Goal: Task Accomplishment & Management: Contribute content

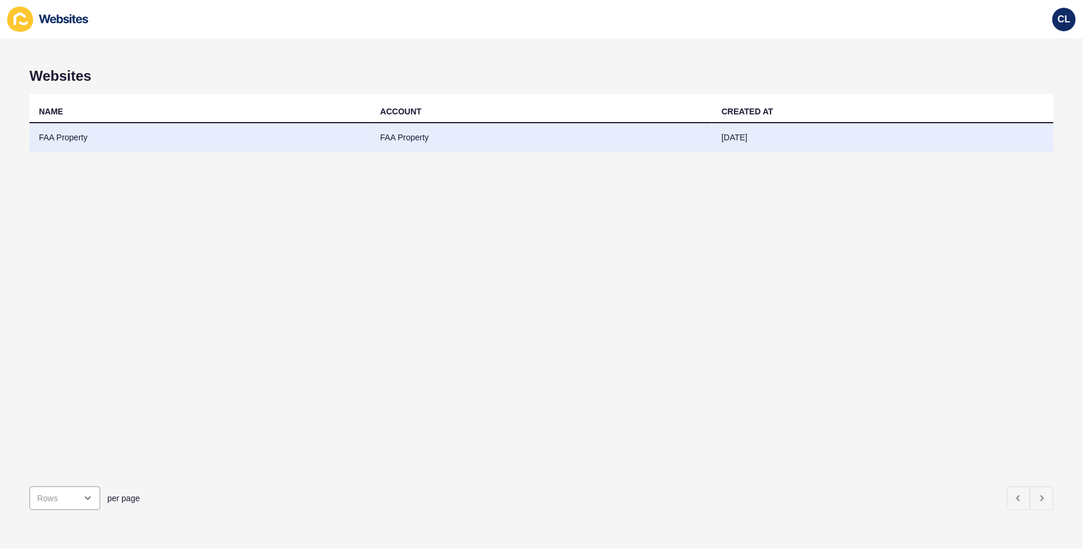
click at [647, 149] on td "FAA Property" at bounding box center [541, 137] width 341 height 29
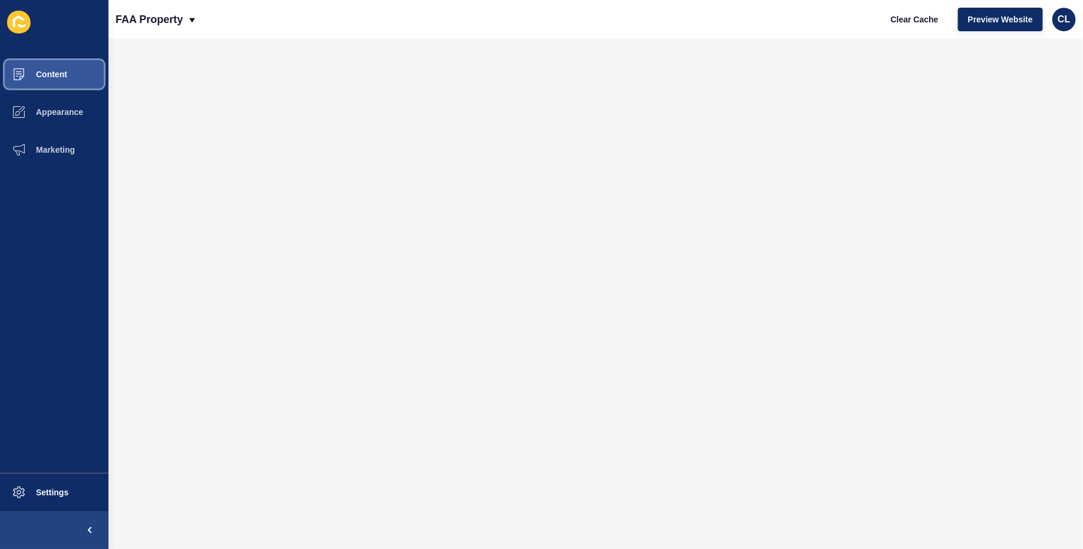
click at [80, 73] on button "Content" at bounding box center [54, 74] width 108 height 38
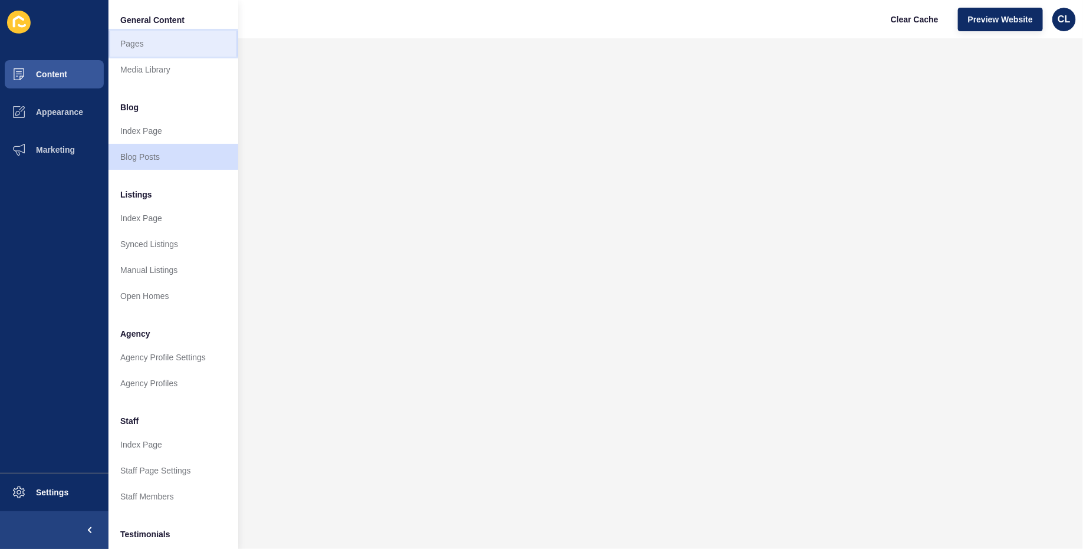
click at [188, 51] on link "Pages" at bounding box center [173, 44] width 130 height 26
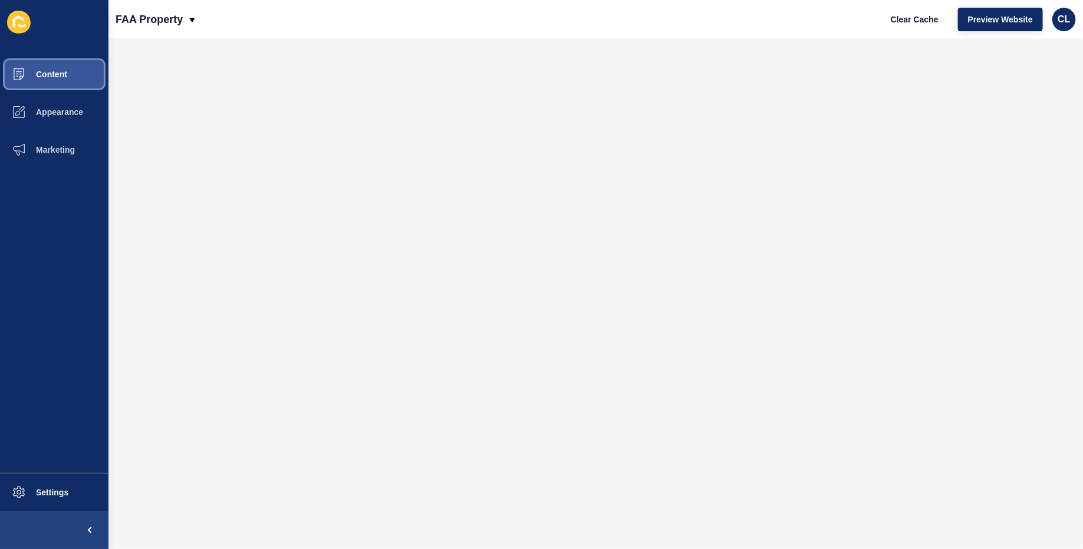
click at [67, 88] on button "Content" at bounding box center [54, 74] width 108 height 38
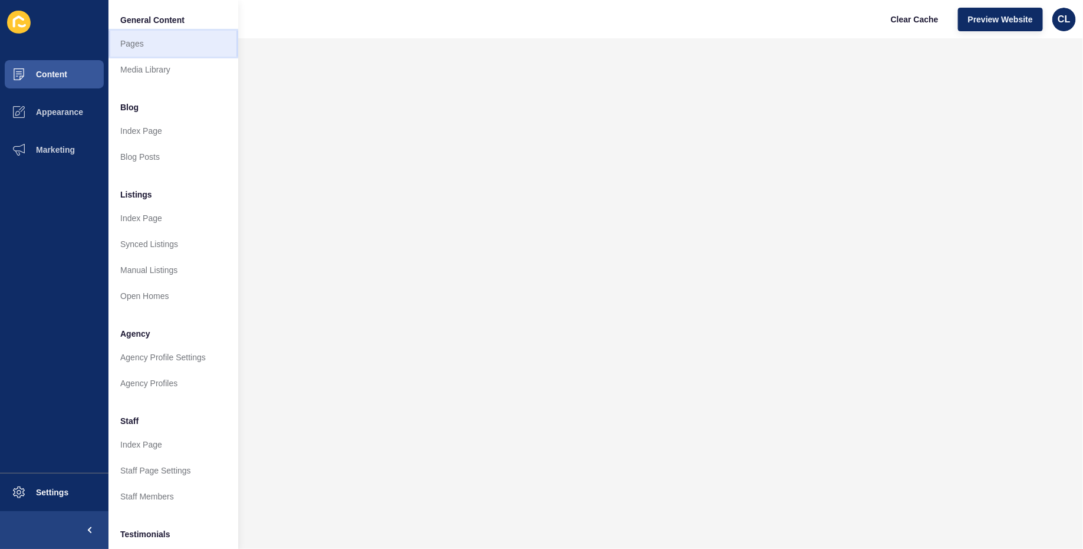
click at [183, 42] on link "Pages" at bounding box center [173, 44] width 130 height 26
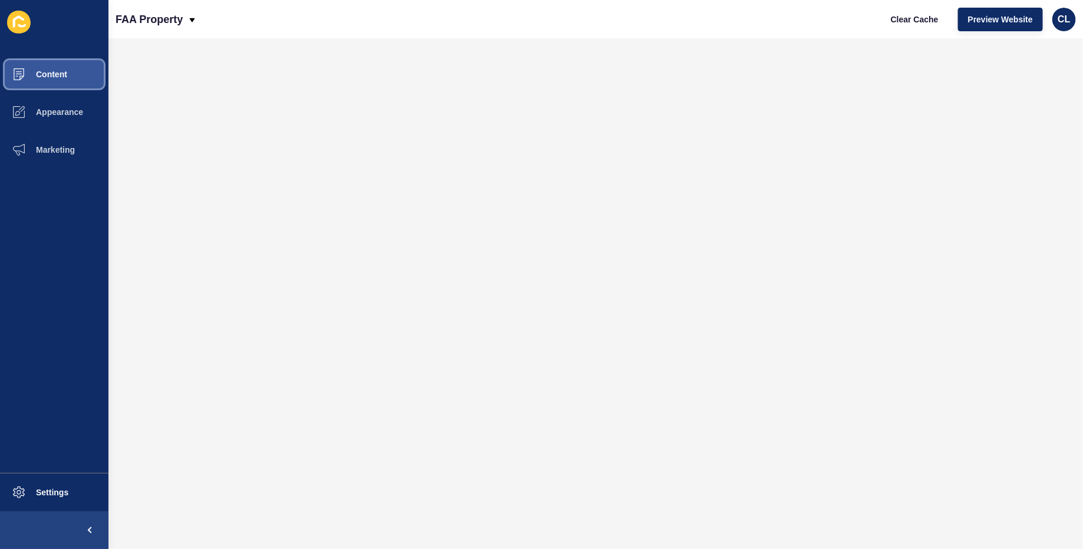
click at [55, 77] on span "Content" at bounding box center [32, 74] width 69 height 9
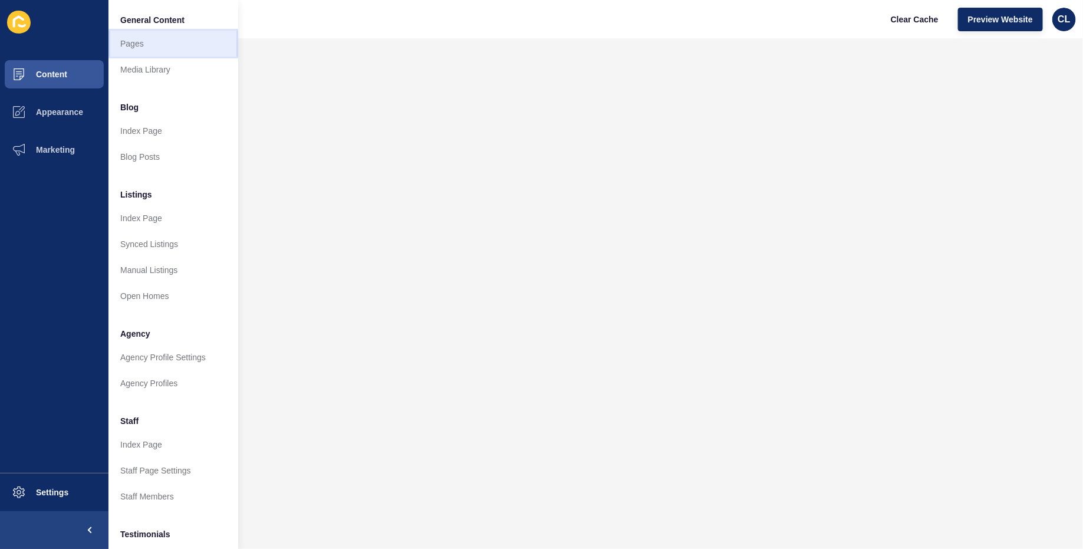
click at [140, 47] on link "Pages" at bounding box center [173, 44] width 130 height 26
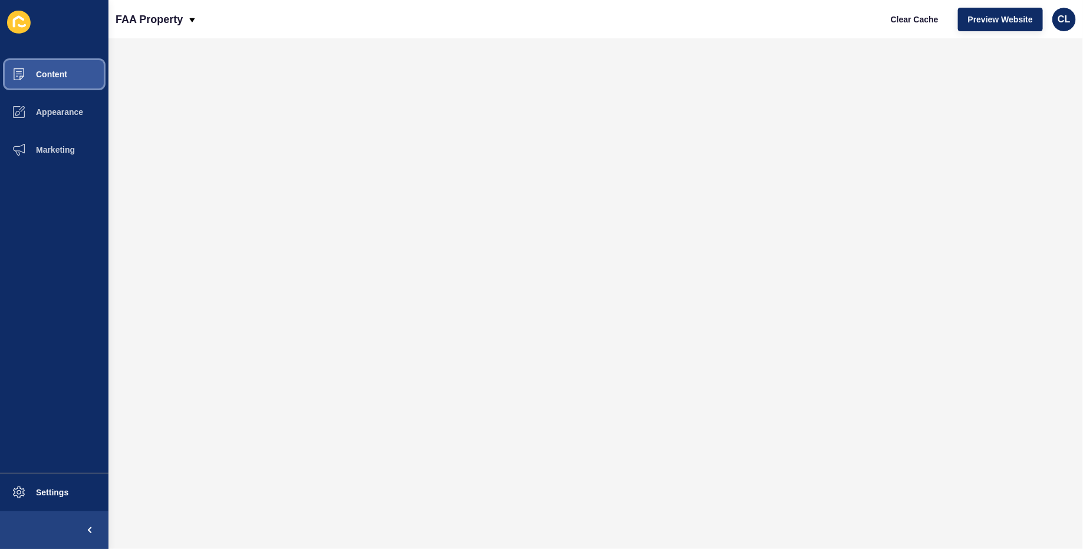
click at [35, 71] on span "Content" at bounding box center [32, 74] width 69 height 9
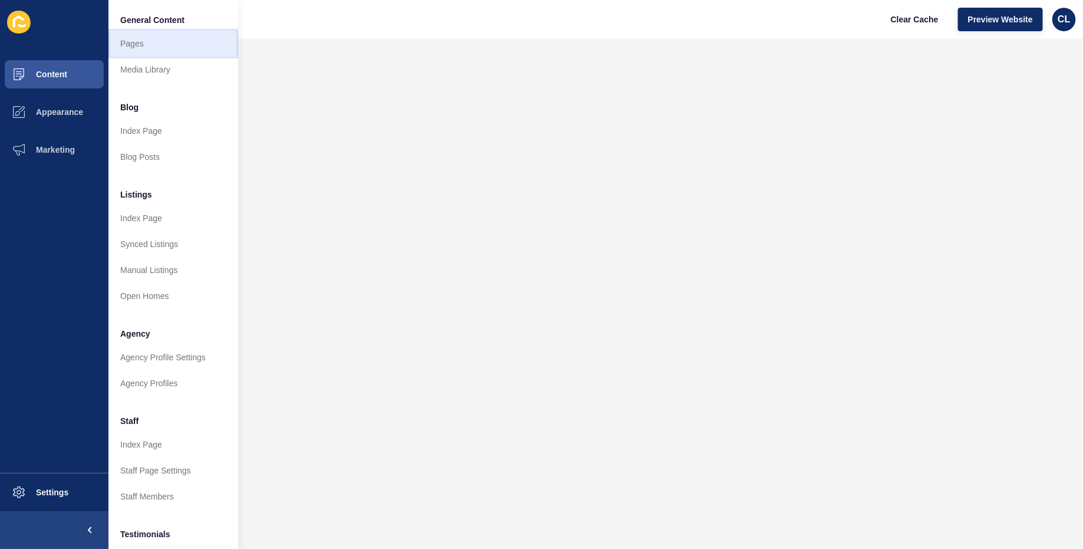
click at [144, 46] on link "Pages" at bounding box center [173, 44] width 130 height 26
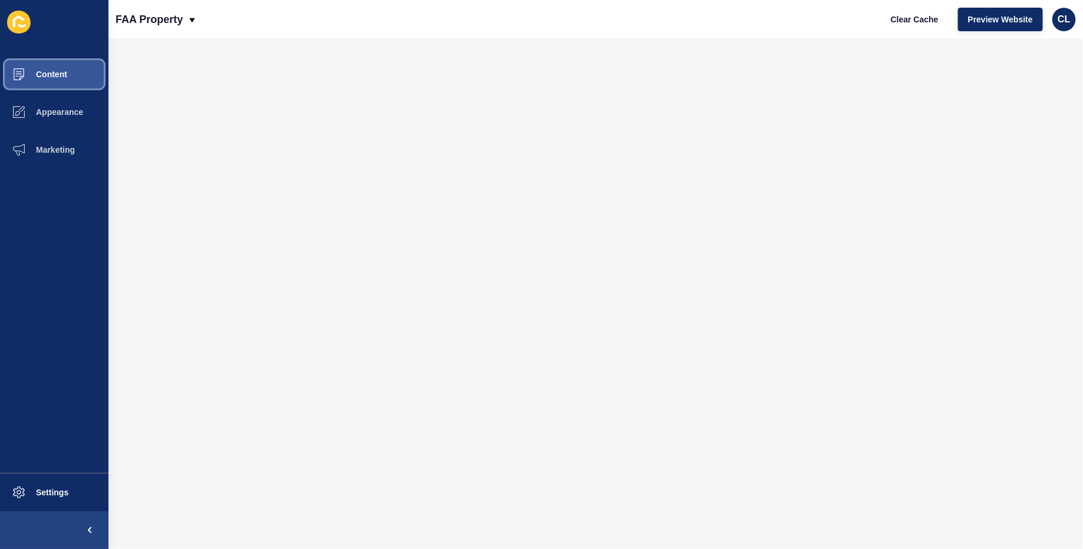
click at [70, 76] on button "Content" at bounding box center [54, 74] width 108 height 38
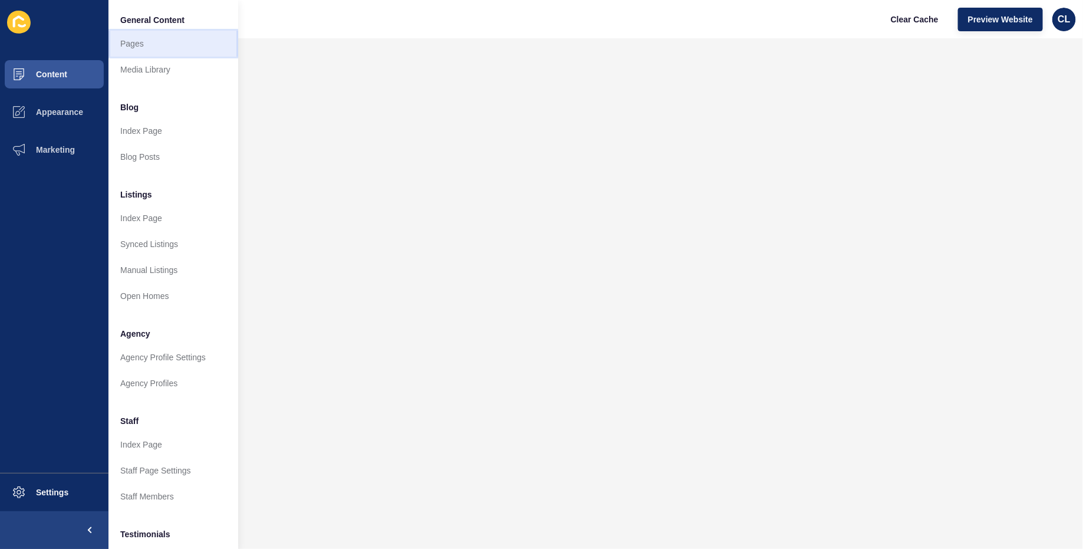
click at [157, 32] on link "Pages" at bounding box center [173, 44] width 130 height 26
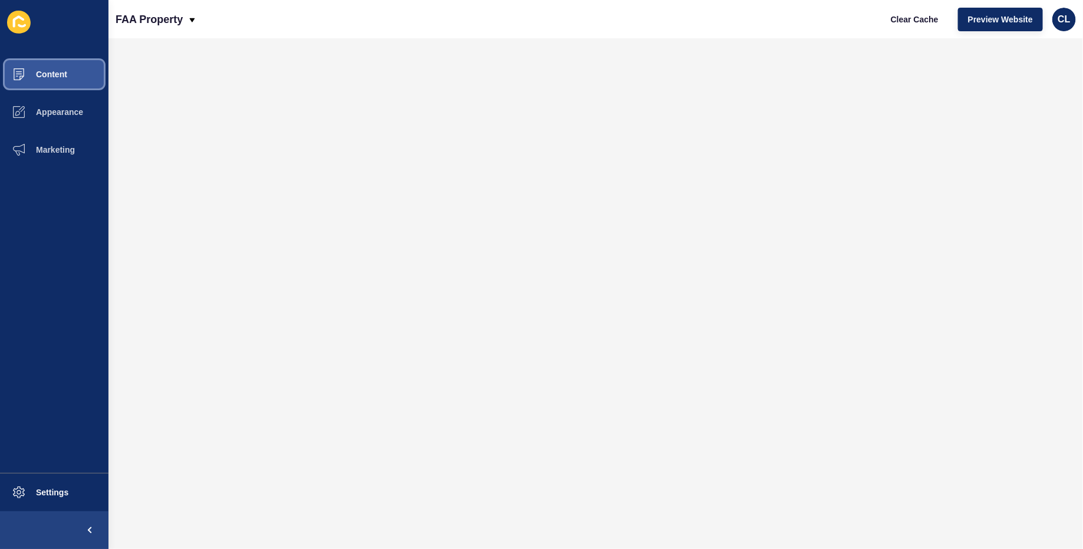
click at [55, 58] on button "Content" at bounding box center [54, 74] width 108 height 38
click at [59, 71] on span "Content" at bounding box center [32, 74] width 69 height 9
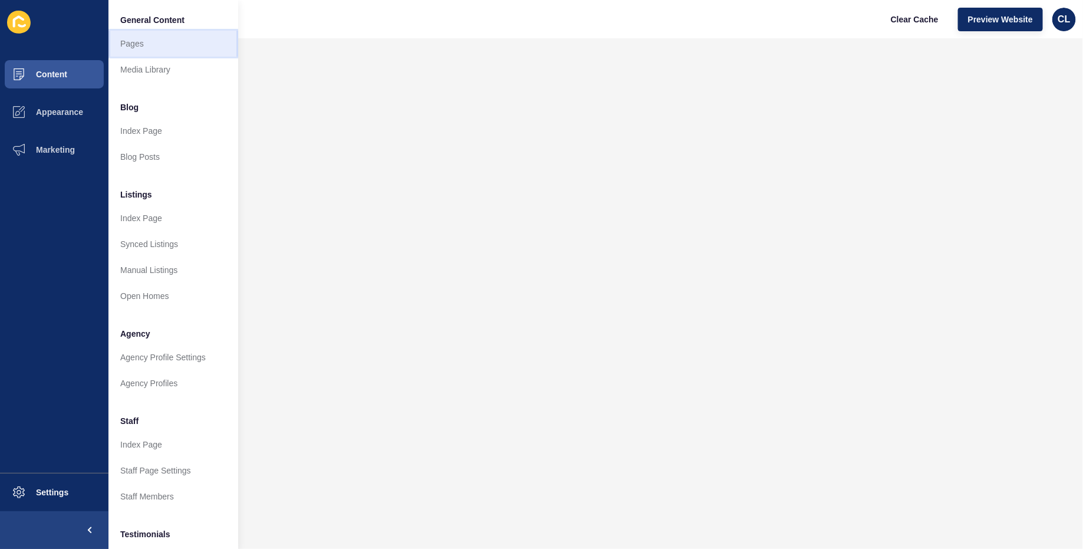
click at [171, 43] on link "Pages" at bounding box center [173, 44] width 130 height 26
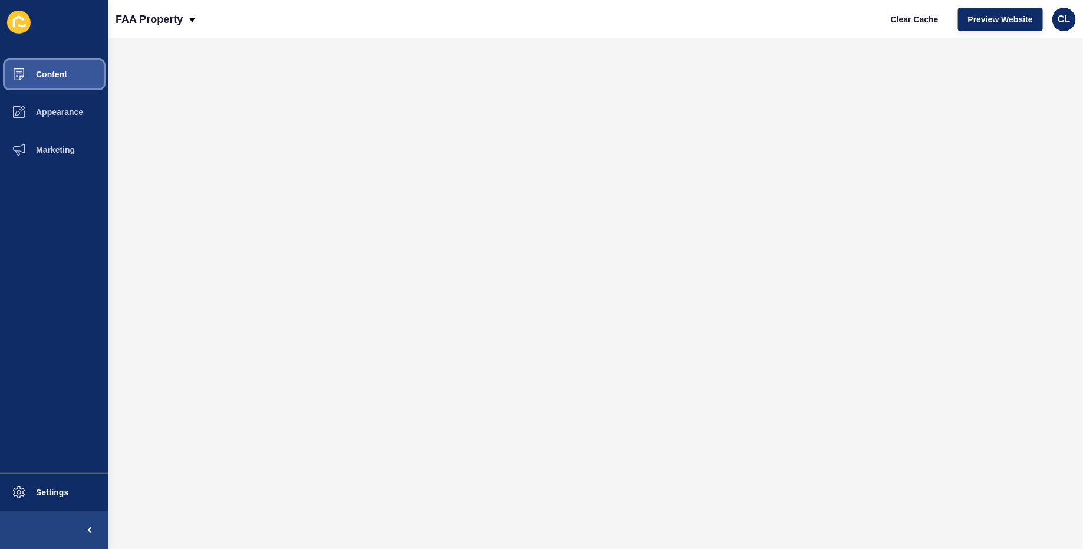
click at [62, 75] on span "Content" at bounding box center [32, 74] width 69 height 9
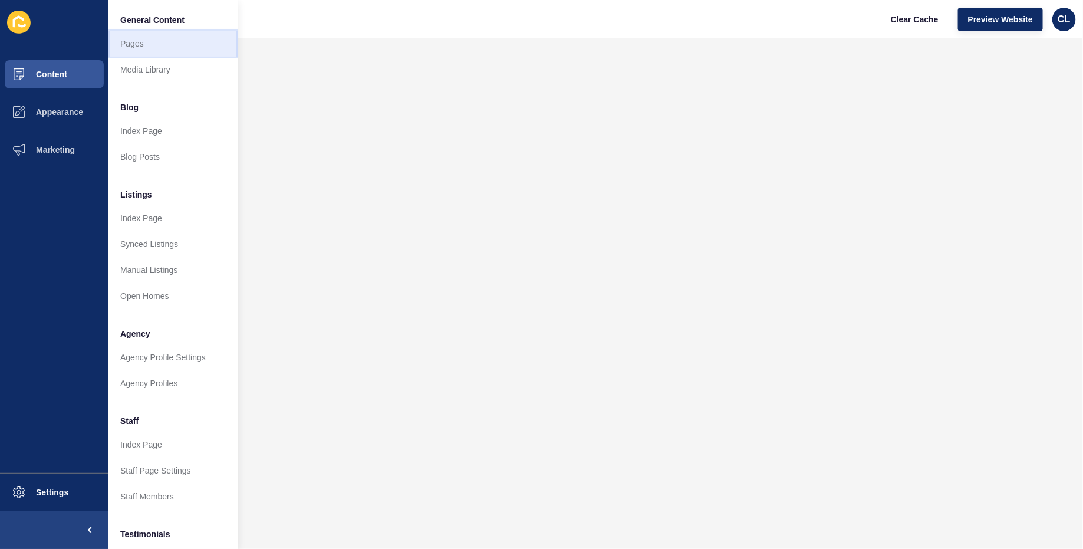
click at [180, 45] on link "Pages" at bounding box center [173, 44] width 130 height 26
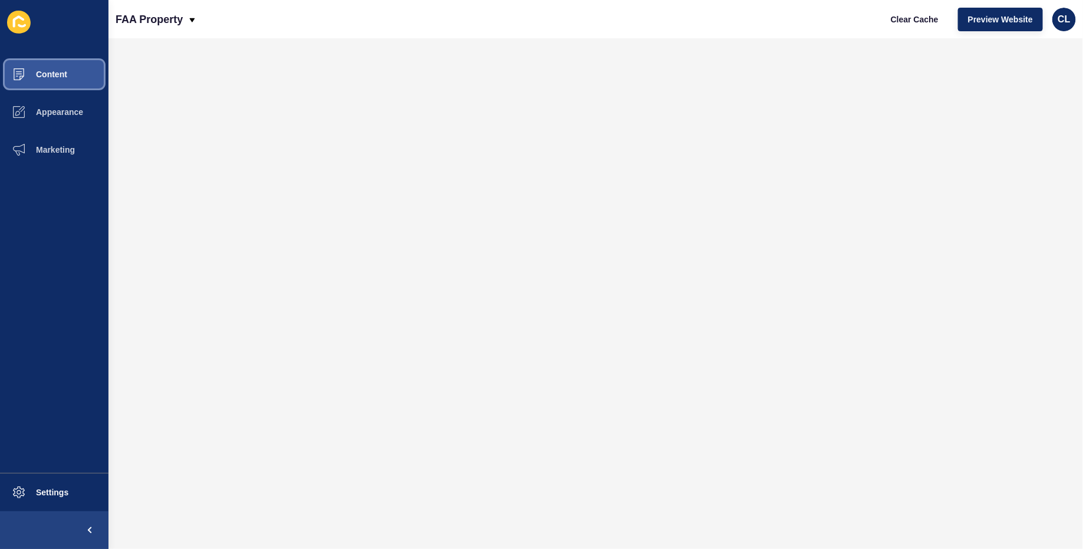
click at [71, 74] on button "Content" at bounding box center [54, 74] width 108 height 38
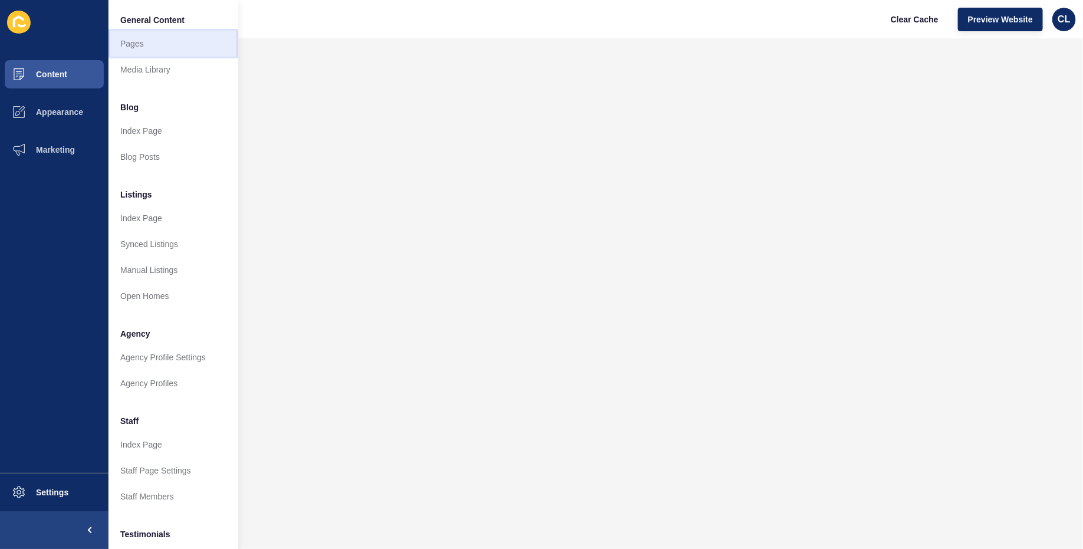
click at [157, 46] on link "Pages" at bounding box center [173, 44] width 130 height 26
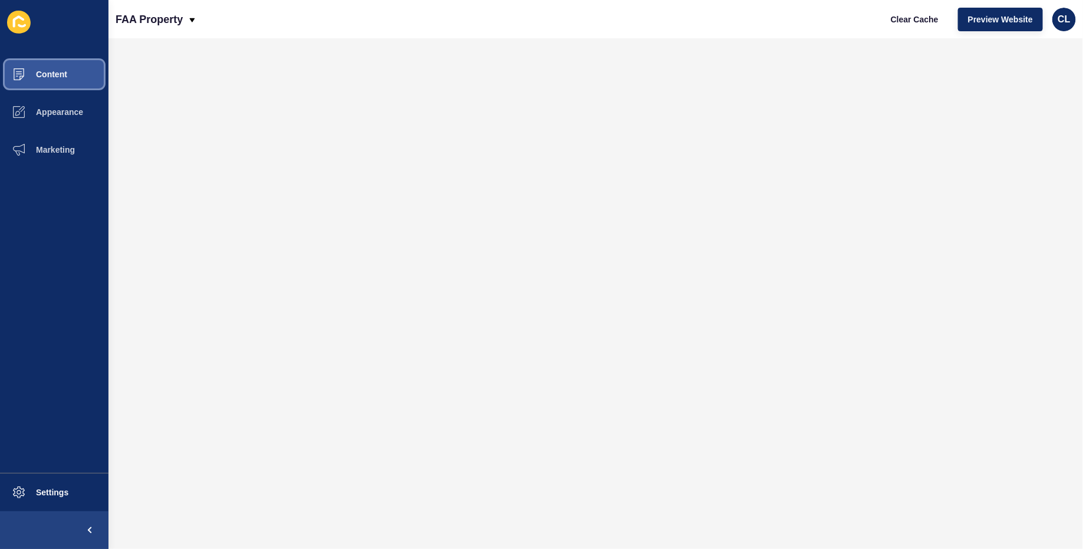
click at [56, 76] on span "Content" at bounding box center [32, 74] width 69 height 9
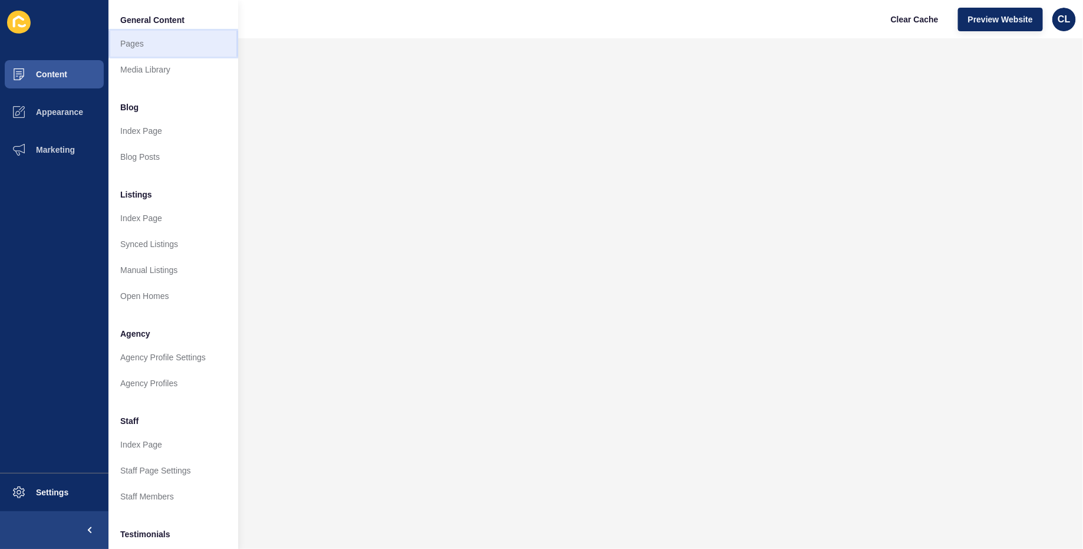
click at [154, 47] on link "Pages" at bounding box center [173, 44] width 130 height 26
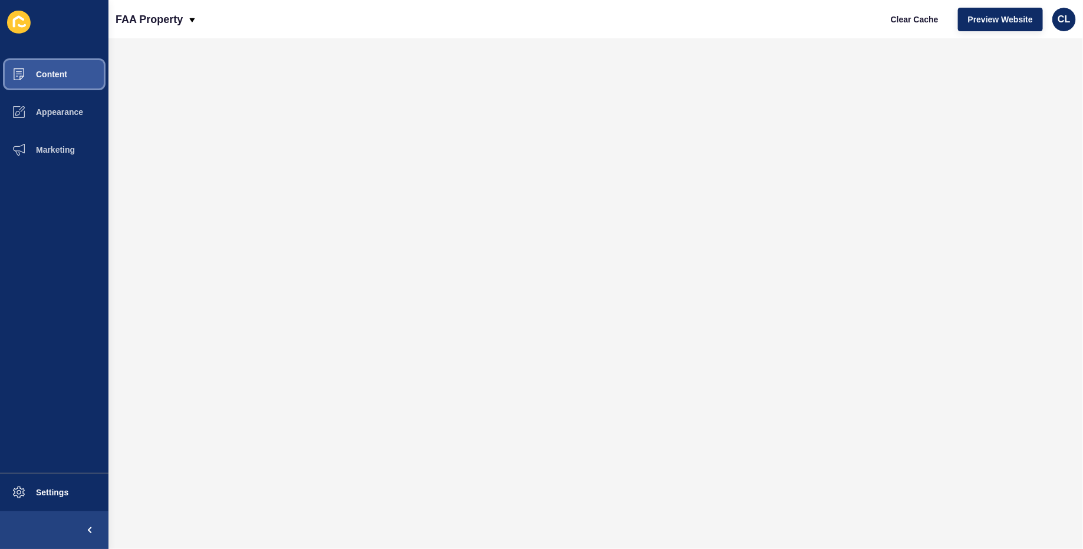
click at [61, 69] on button "Content" at bounding box center [54, 74] width 108 height 38
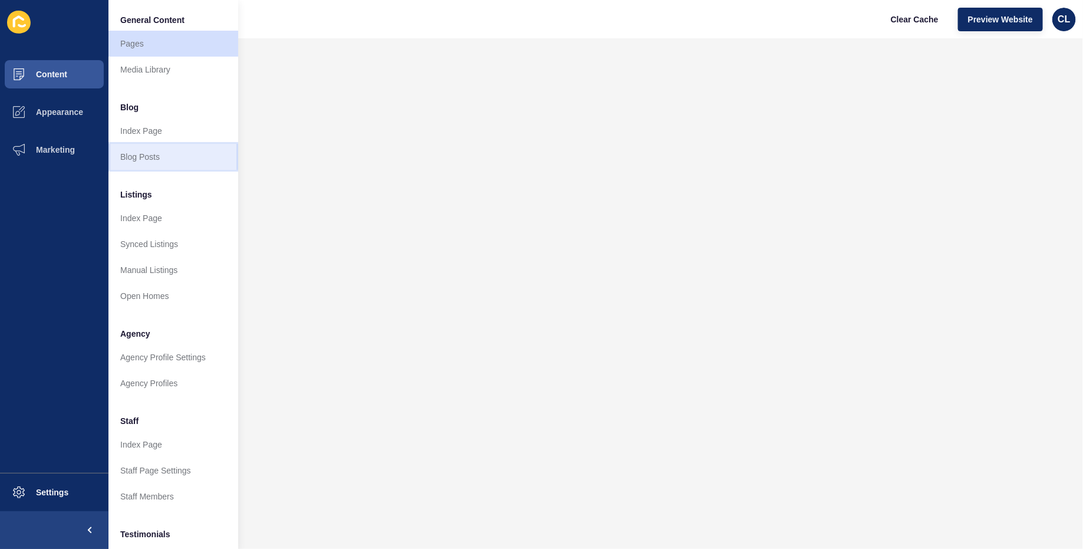
click at [141, 156] on link "Blog Posts" at bounding box center [173, 157] width 130 height 26
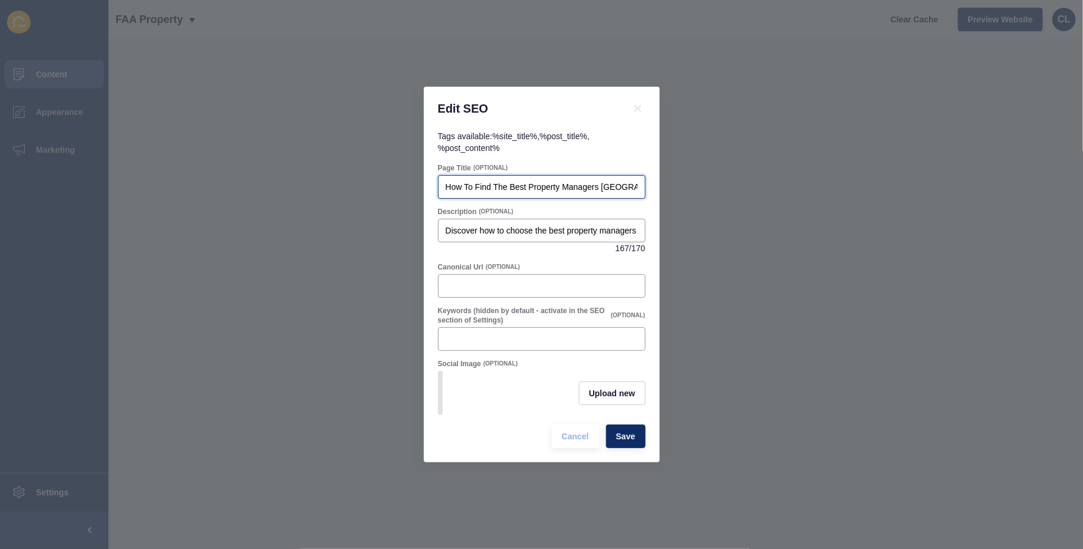
scroll to position [0, 15]
drag, startPoint x: 511, startPoint y: 189, endPoint x: 658, endPoint y: 190, distance: 147.4
click at [658, 190] on div "Tags available: %site_title% , %post_title% , %post_content% Page Title (OPTION…" at bounding box center [542, 296] width 236 height 332
paste input "Best Property Managers in [GEOGRAPHIC_DATA] (2025 Guide) – Fees, Reviews & Loca…"
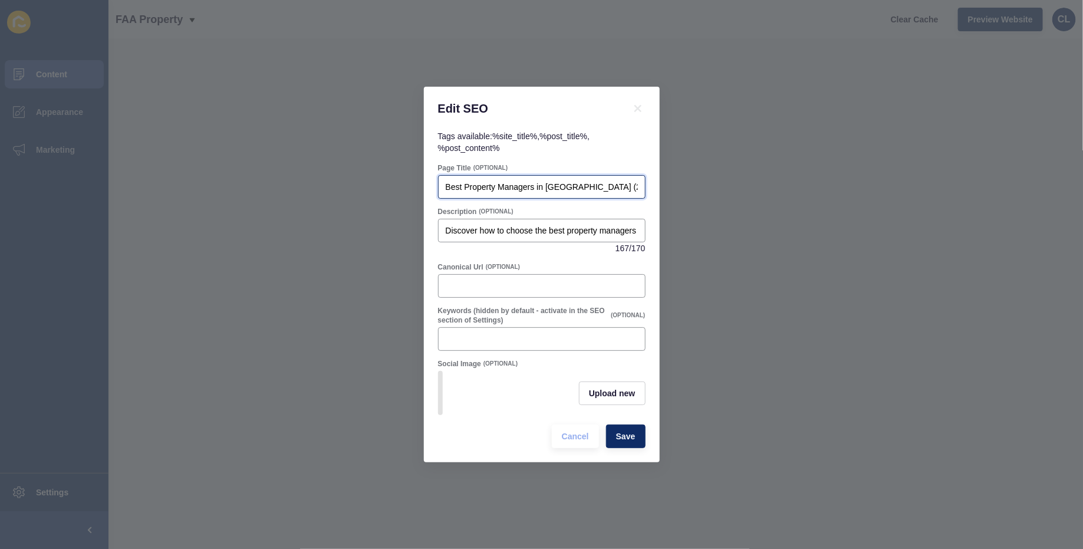
drag, startPoint x: 610, startPoint y: 190, endPoint x: 422, endPoint y: 190, distance: 188.0
click at [422, 190] on div "Edit SEO Tags available: %site_title% , %post_title% , %post_content% Page Titl…" at bounding box center [541, 274] width 1083 height 549
click at [455, 181] on input "Best Property Managers in [GEOGRAPHIC_DATA] (2025 Guide) – Fees, Reviews & Loca…" at bounding box center [542, 187] width 192 height 12
click at [443, 189] on div "Best Property Managers in [GEOGRAPHIC_DATA] (2025 Guide) – Fees, Reviews & Loca…" at bounding box center [541, 187] width 207 height 24
drag, startPoint x: 580, startPoint y: 180, endPoint x: 676, endPoint y: 180, distance: 96.1
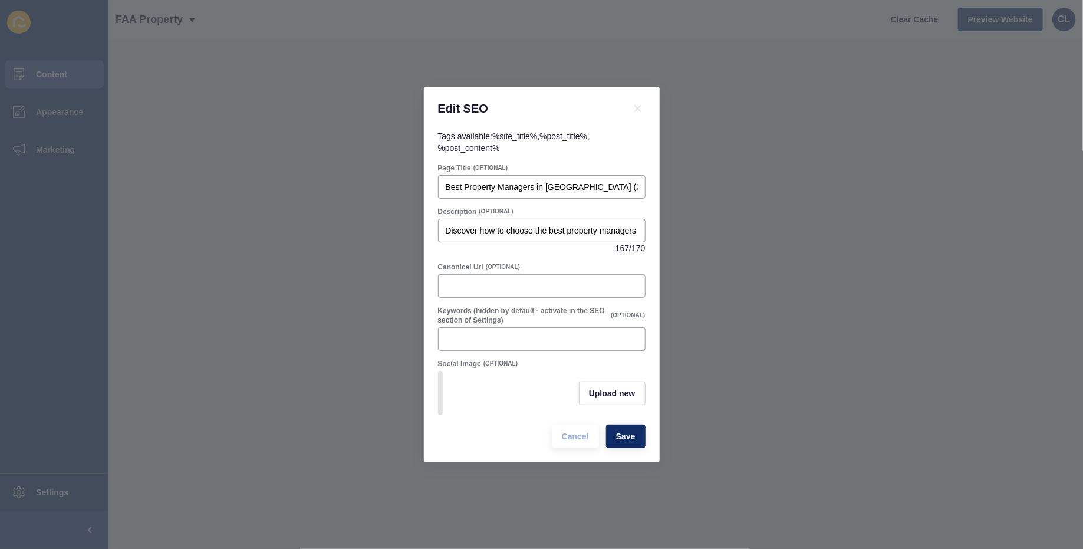
click at [676, 180] on div "Edit SEO Tags available: %site_title% , %post_title% , %post_content% Page Titl…" at bounding box center [541, 274] width 1083 height 549
drag, startPoint x: 597, startPoint y: 183, endPoint x: 654, endPoint y: 185, distance: 57.2
click at [654, 185] on div "Tags available: %site_title% , %post_title% , %post_content% Page Title (OPTION…" at bounding box center [542, 296] width 236 height 332
click at [526, 186] on input "Best Property Managers in [GEOGRAPHIC_DATA] (2025 Guide) – Fees, Reviews & Loca…" at bounding box center [542, 187] width 192 height 12
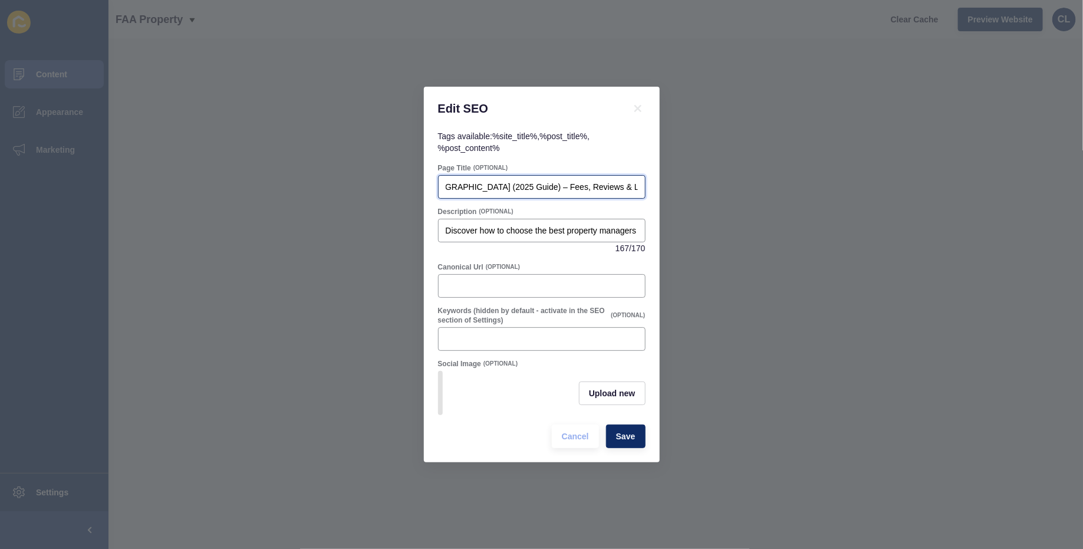
drag, startPoint x: 526, startPoint y: 186, endPoint x: 779, endPoint y: 187, distance: 252.3
click at [779, 187] on div "Edit SEO Tags available: %site_title% , %post_title% , %post_content% Page Titl…" at bounding box center [541, 274] width 1083 height 549
drag, startPoint x: 488, startPoint y: 193, endPoint x: 414, endPoint y: 182, distance: 75.0
click at [414, 182] on div "Edit SEO Tags available: %site_title% , %post_title% , %post_content% Page Titl…" at bounding box center [541, 274] width 1083 height 549
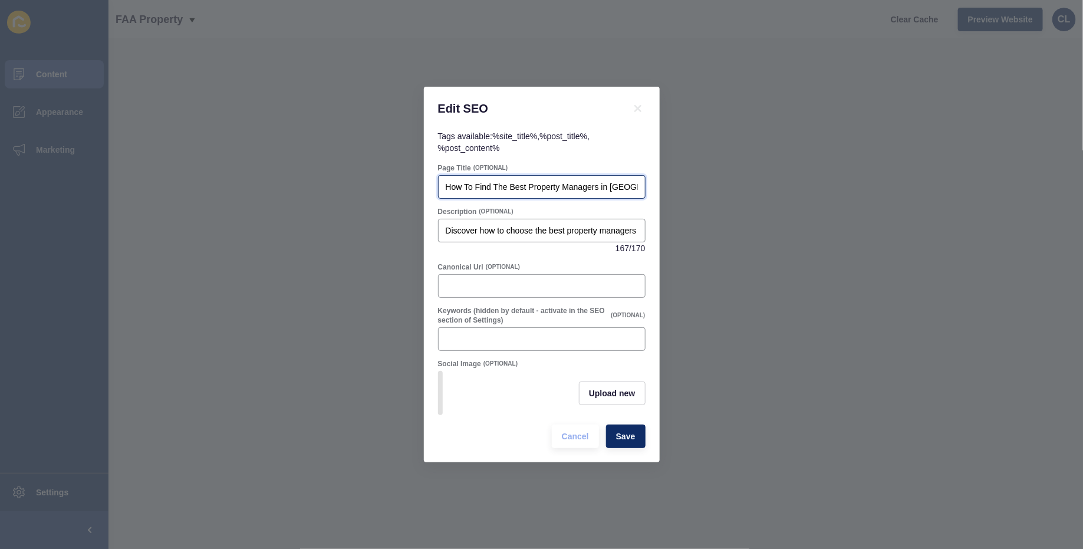
type input "How To Find The Best Property Managers in [GEOGRAPHIC_DATA] (2025 Guide)"
click at [539, 237] on div "Discover how to choose the best property managers Maroochydore residents trust.…" at bounding box center [541, 231] width 207 height 24
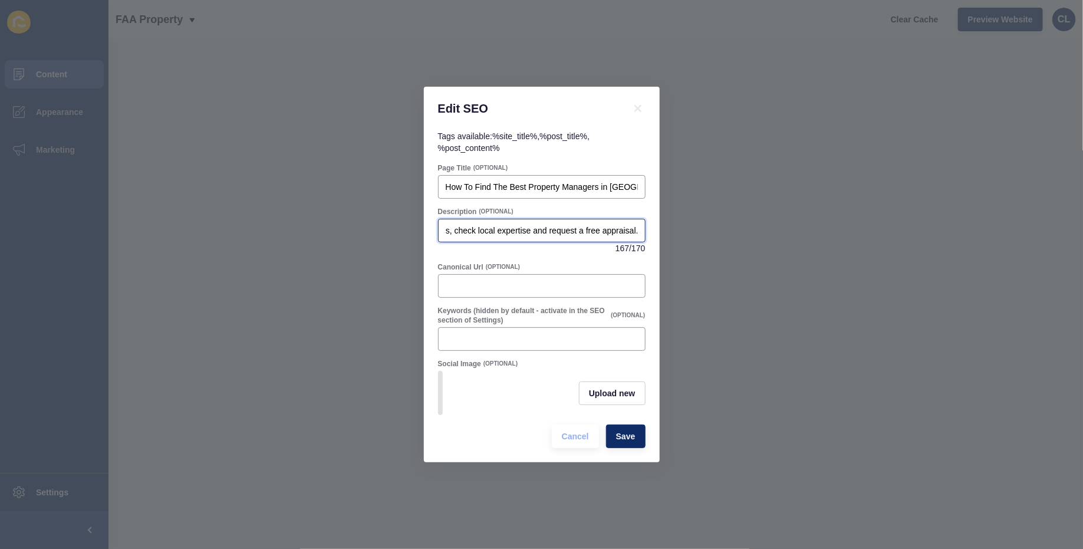
paste input "Compare Maroochydore’s top property managers. See reviews, fees, and expert tip…"
type input "Compare Maroochydore’s top property managers. See reviews, fees, and expert tip…"
drag, startPoint x: 539, startPoint y: 237, endPoint x: 423, endPoint y: 234, distance: 116.8
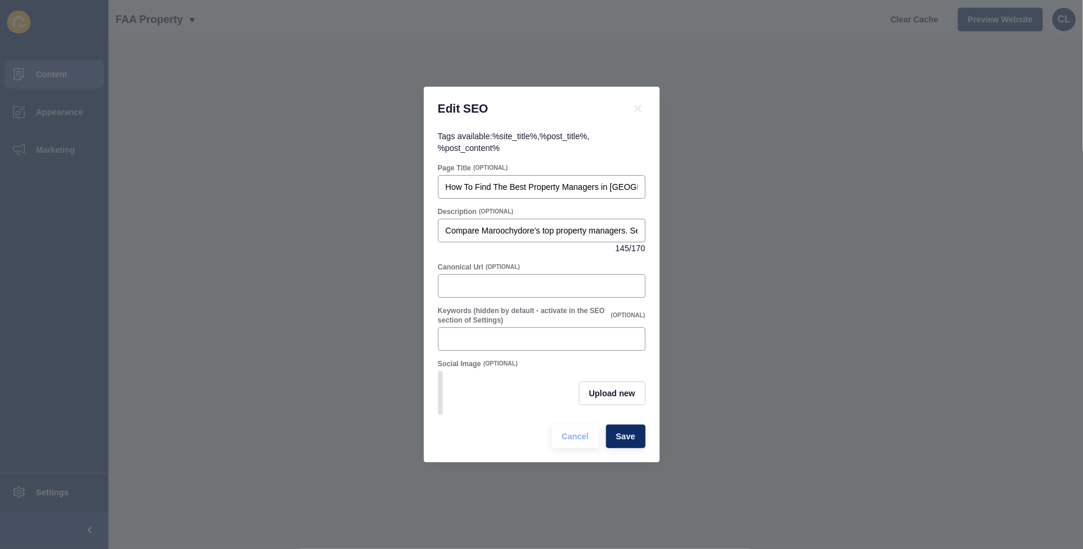
click at [423, 234] on div "Edit SEO Tags available: %site_title% , %post_title% , %post_content% Page Titl…" at bounding box center [541, 274] width 1083 height 549
click at [622, 439] on span "Save" at bounding box center [625, 436] width 19 height 12
